Goal: Communication & Community: Connect with others

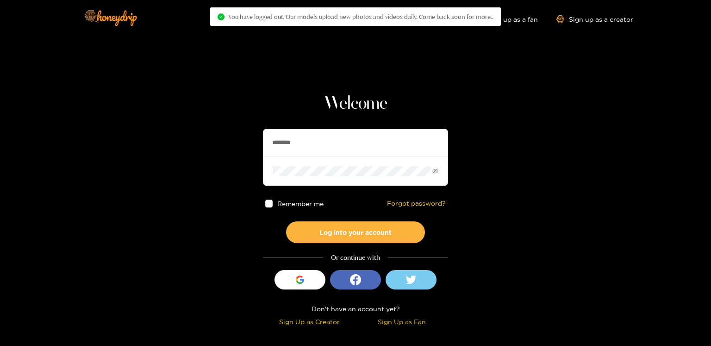
click at [278, 155] on input "********" at bounding box center [355, 143] width 185 height 28
click at [279, 153] on input "********" at bounding box center [355, 143] width 185 height 28
paste input "text"
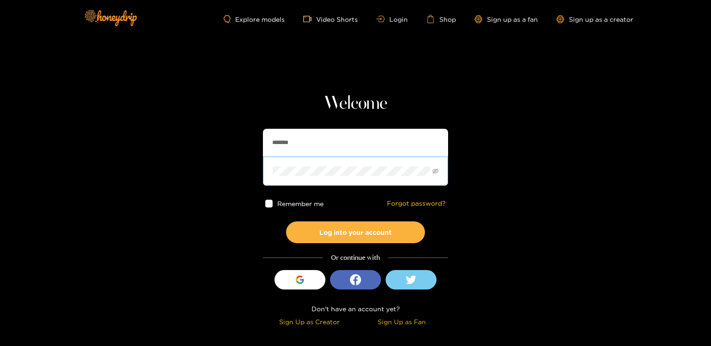
type input "*******"
click at [286, 221] on button "Log into your account" at bounding box center [355, 232] width 139 height 22
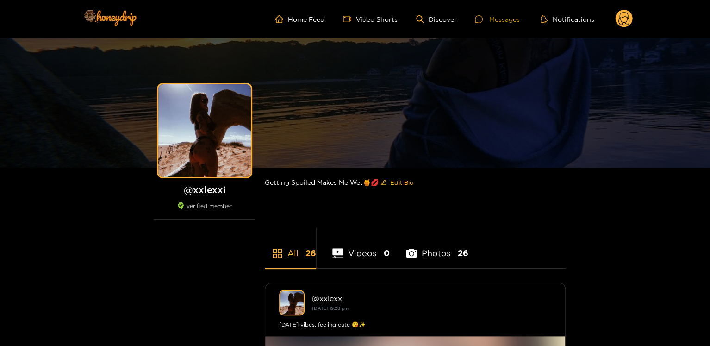
click at [501, 19] on div "Messages" at bounding box center [497, 19] width 44 height 11
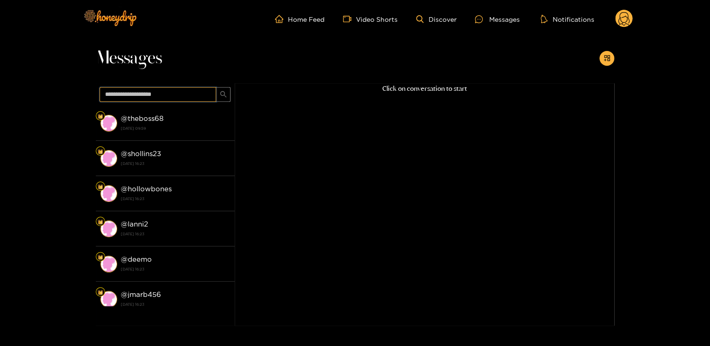
click at [163, 93] on input "text" at bounding box center [157, 94] width 117 height 15
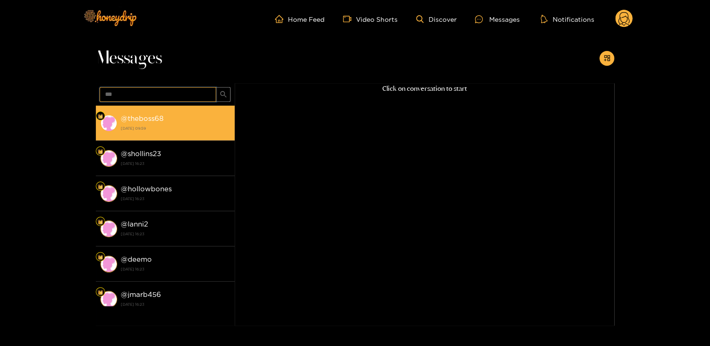
type input "***"
click at [126, 122] on strong "@ theboss68" at bounding box center [142, 118] width 43 height 8
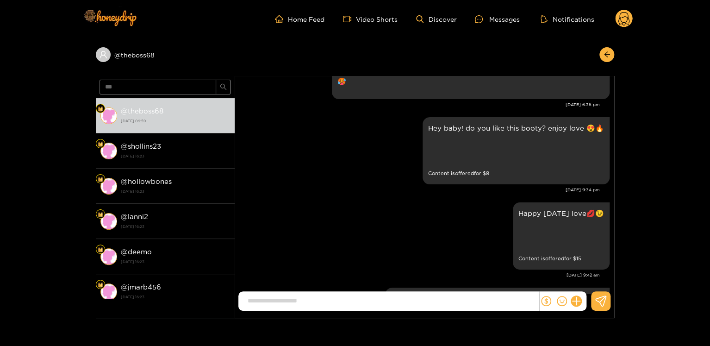
scroll to position [509, 0]
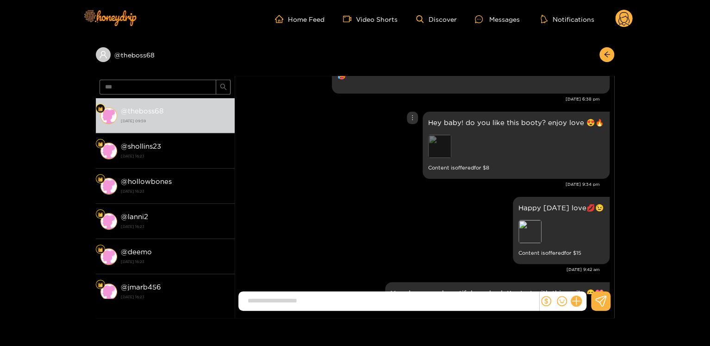
click at [441, 135] on div "Preview" at bounding box center [439, 146] width 23 height 23
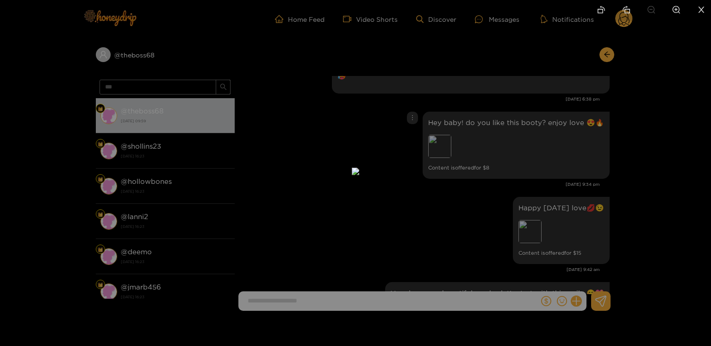
click at [551, 141] on div at bounding box center [355, 173] width 711 height 346
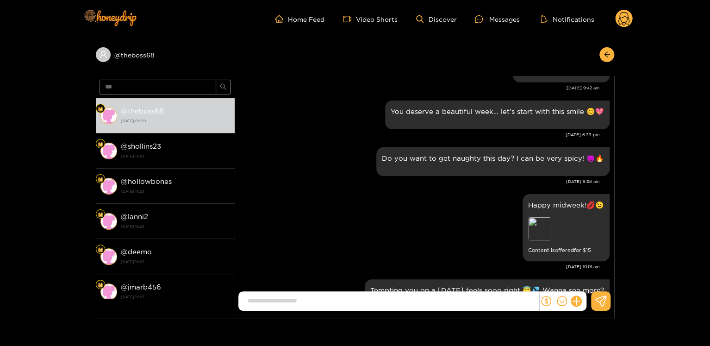
scroll to position [694, 0]
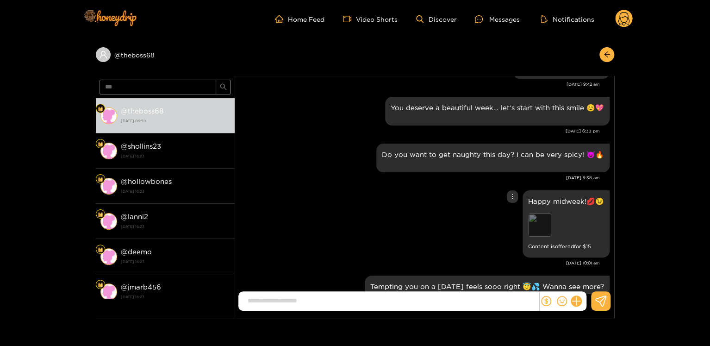
click at [547, 213] on div "Preview" at bounding box center [539, 224] width 23 height 23
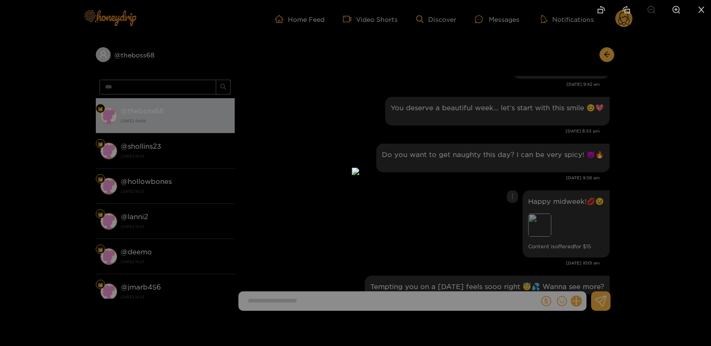
click at [563, 165] on div at bounding box center [355, 173] width 711 height 346
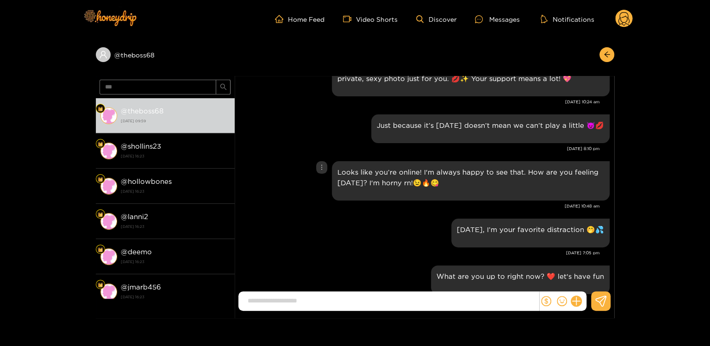
scroll to position [1758, 0]
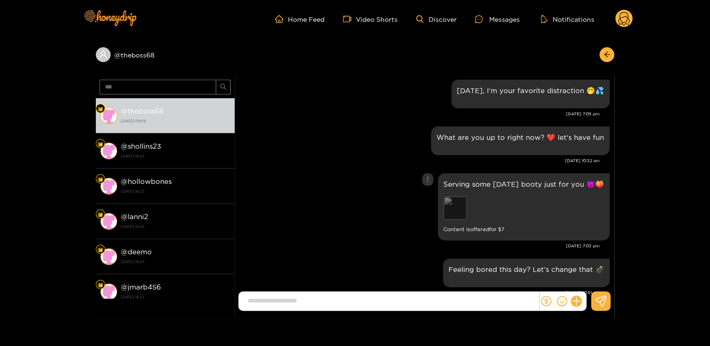
click at [448, 196] on div "Preview" at bounding box center [454, 207] width 23 height 23
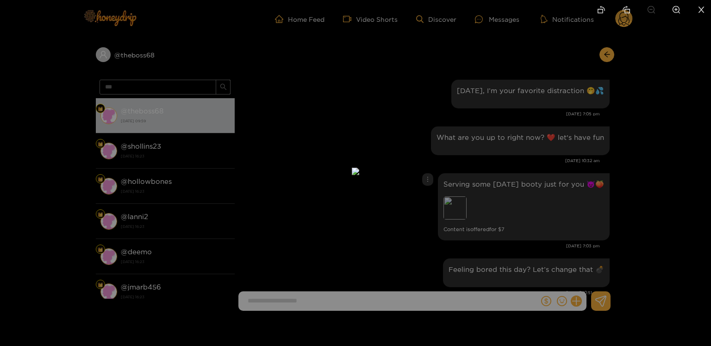
click at [516, 167] on div at bounding box center [355, 173] width 711 height 346
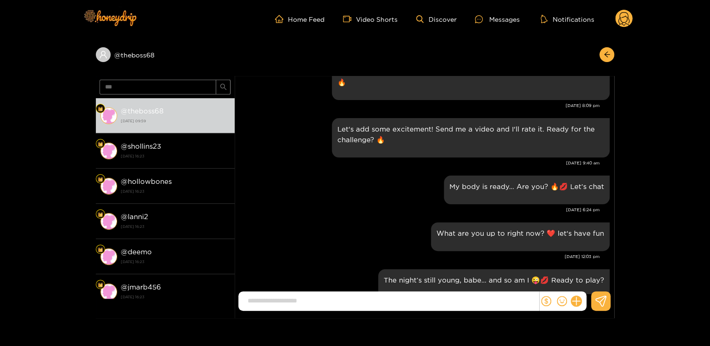
scroll to position [0, 0]
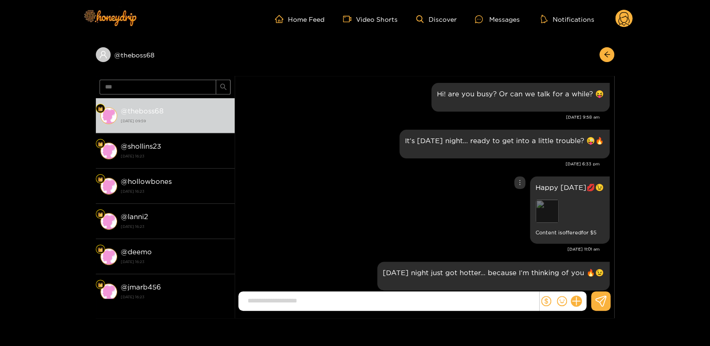
click at [546, 219] on div "Preview" at bounding box center [546, 210] width 23 height 23
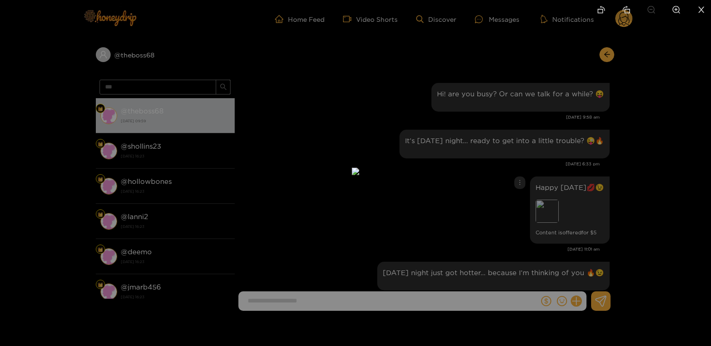
click at [569, 198] on div at bounding box center [355, 173] width 711 height 346
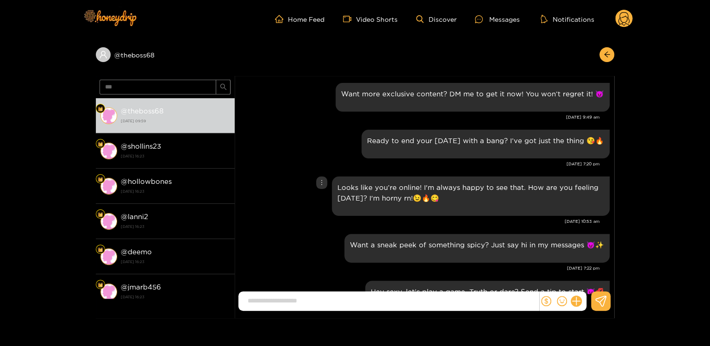
scroll to position [231, 0]
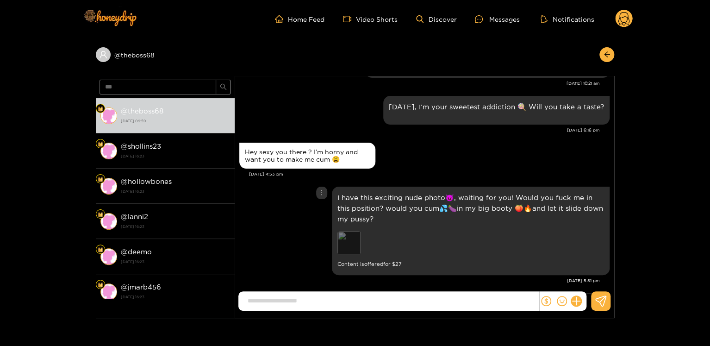
click at [342, 246] on div "Preview" at bounding box center [348, 242] width 23 height 23
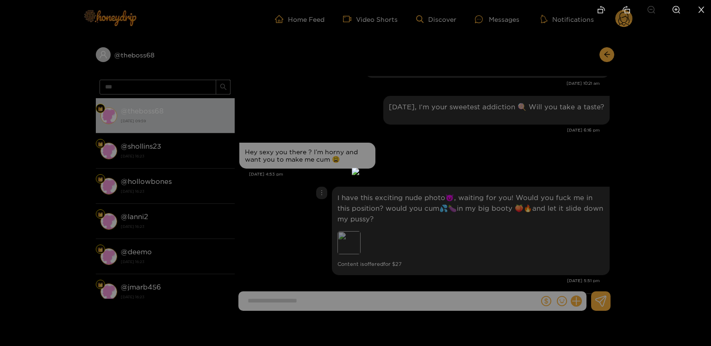
click at [540, 188] on div at bounding box center [355, 173] width 711 height 346
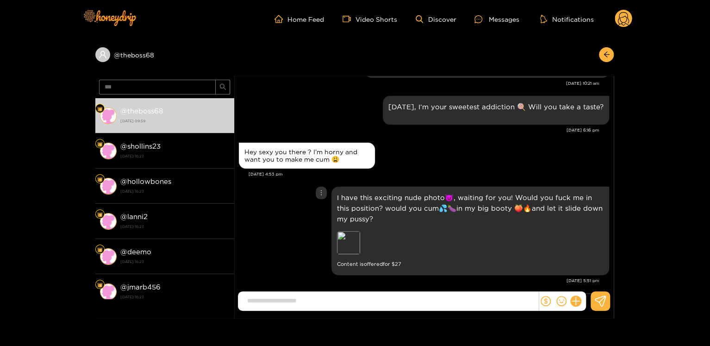
click at [496, 211] on p "I have this exciting nude photo😈, waiting for you! Would you fuck me in this po…" at bounding box center [470, 208] width 266 height 32
click at [489, 202] on p "I have this exciting nude photo😈, waiting for you! Would you fuck me in this po…" at bounding box center [470, 208] width 266 height 32
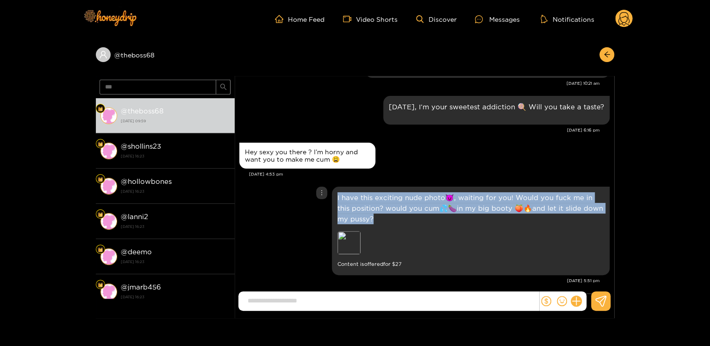
click at [489, 202] on p "I have this exciting nude photo😈, waiting for you! Would you fuck me in this po…" at bounding box center [470, 208] width 266 height 32
copy p "I have this exciting nude photo😈, waiting for you! Would you fuck me in this po…"
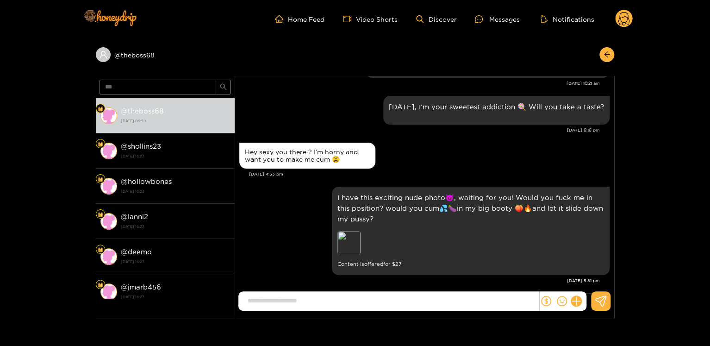
click at [569, 282] on div "[DATE] 5:51 pm" at bounding box center [419, 280] width 360 height 6
copy div "[DATE] 5:51 pm"
click at [322, 190] on icon "more" at bounding box center [321, 192] width 6 height 6
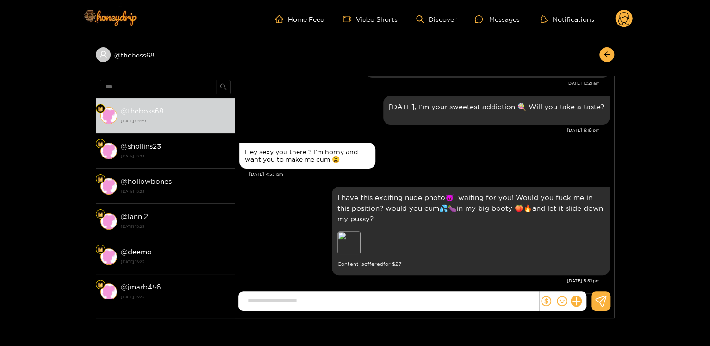
click at [577, 282] on div "[DATE] 5:51 pm" at bounding box center [419, 280] width 360 height 6
copy div "[DATE] 5:51 pm"
click at [321, 195] on icon "more" at bounding box center [321, 192] width 6 height 6
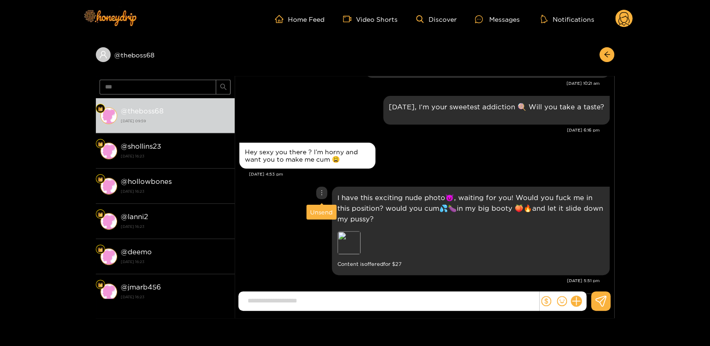
click at [324, 212] on div "Unsend" at bounding box center [321, 211] width 23 height 9
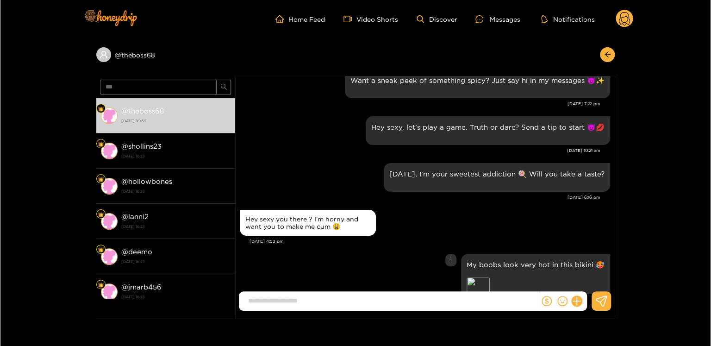
scroll to position [163, 0]
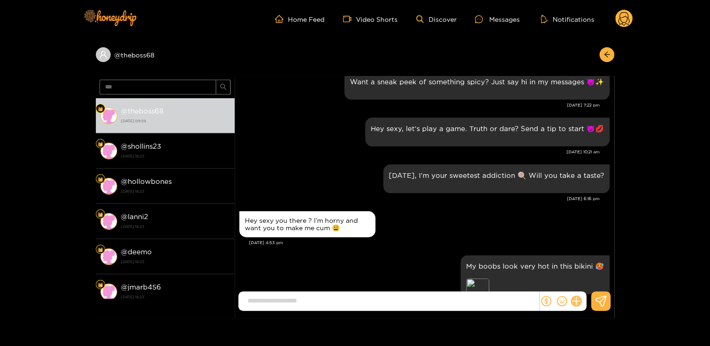
click at [577, 299] on icon at bounding box center [576, 301] width 11 height 11
click at [588, 278] on button at bounding box center [593, 278] width 32 height 21
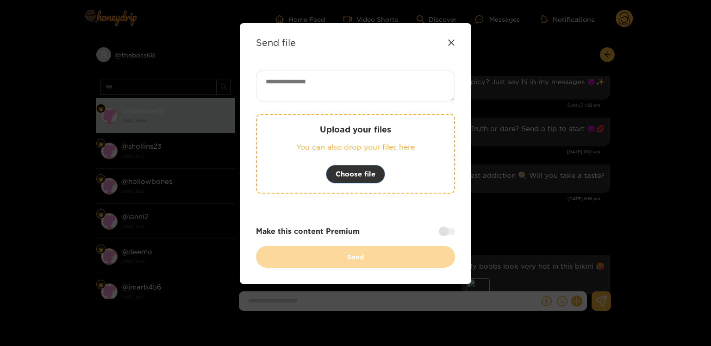
click at [344, 177] on span "Choose file" at bounding box center [355, 173] width 40 height 11
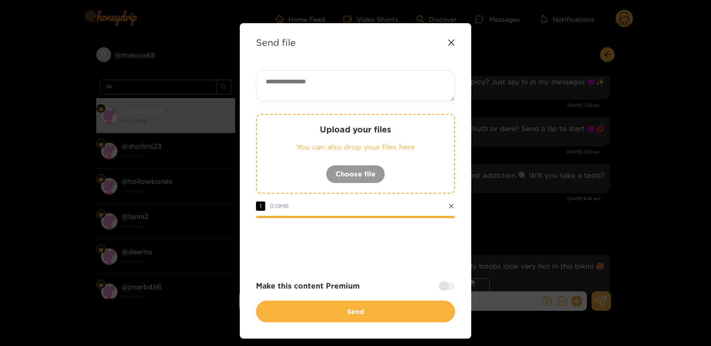
click at [315, 86] on textarea at bounding box center [355, 85] width 199 height 31
paste textarea "**********"
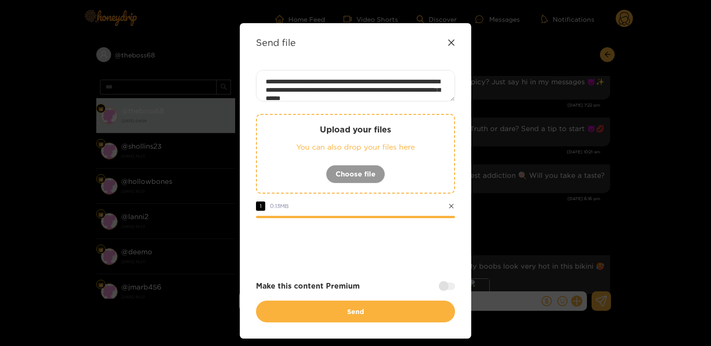
scroll to position [0, 0]
type textarea "**********"
click at [441, 282] on div at bounding box center [447, 285] width 16 height 7
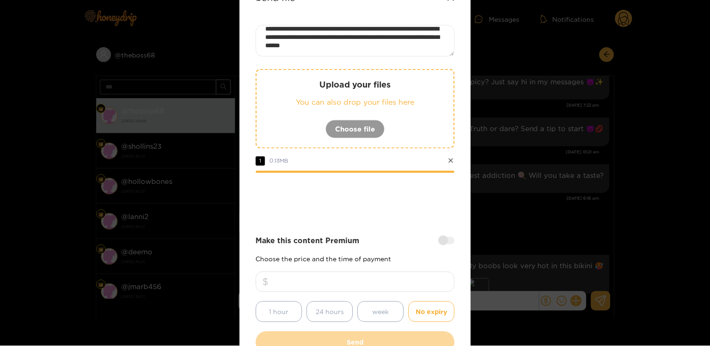
scroll to position [93, 0]
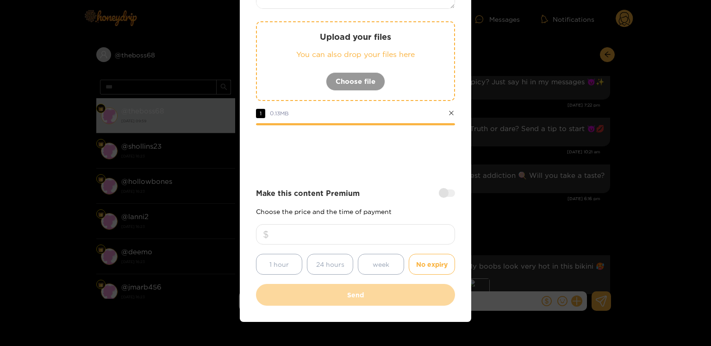
click at [355, 238] on input "number" at bounding box center [355, 234] width 199 height 20
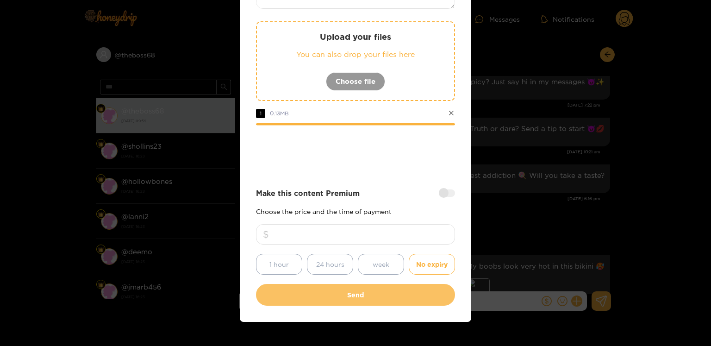
type input "***"
click at [399, 285] on button "Send" at bounding box center [355, 295] width 199 height 22
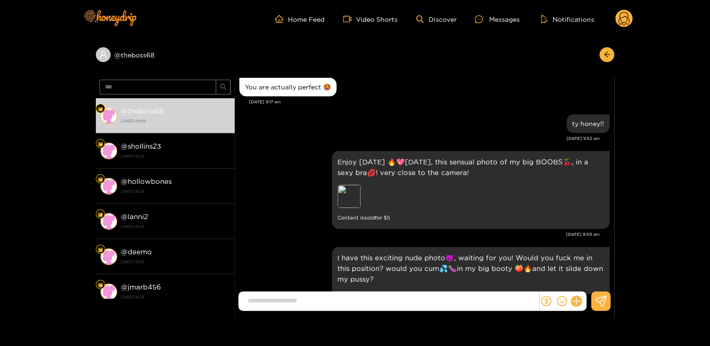
scroll to position [6570, 0]
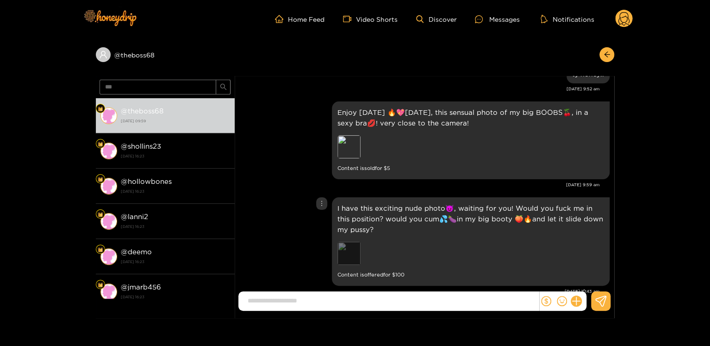
click at [344, 241] on div "Preview" at bounding box center [348, 252] width 23 height 23
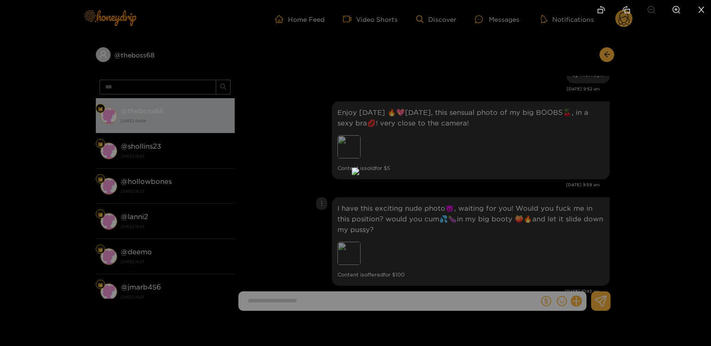
click at [670, 229] on div at bounding box center [355, 173] width 711 height 346
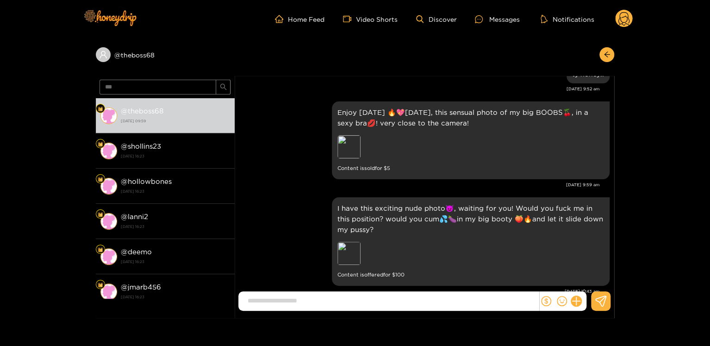
click at [630, 26] on icon at bounding box center [624, 19] width 18 height 19
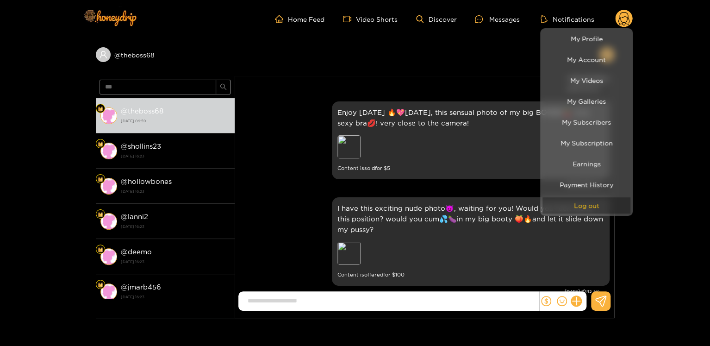
drag, startPoint x: 568, startPoint y: 207, endPoint x: 561, endPoint y: 196, distance: 13.5
click at [566, 204] on button "Log out" at bounding box center [586, 205] width 88 height 16
